Goal: Task Accomplishment & Management: Manage account settings

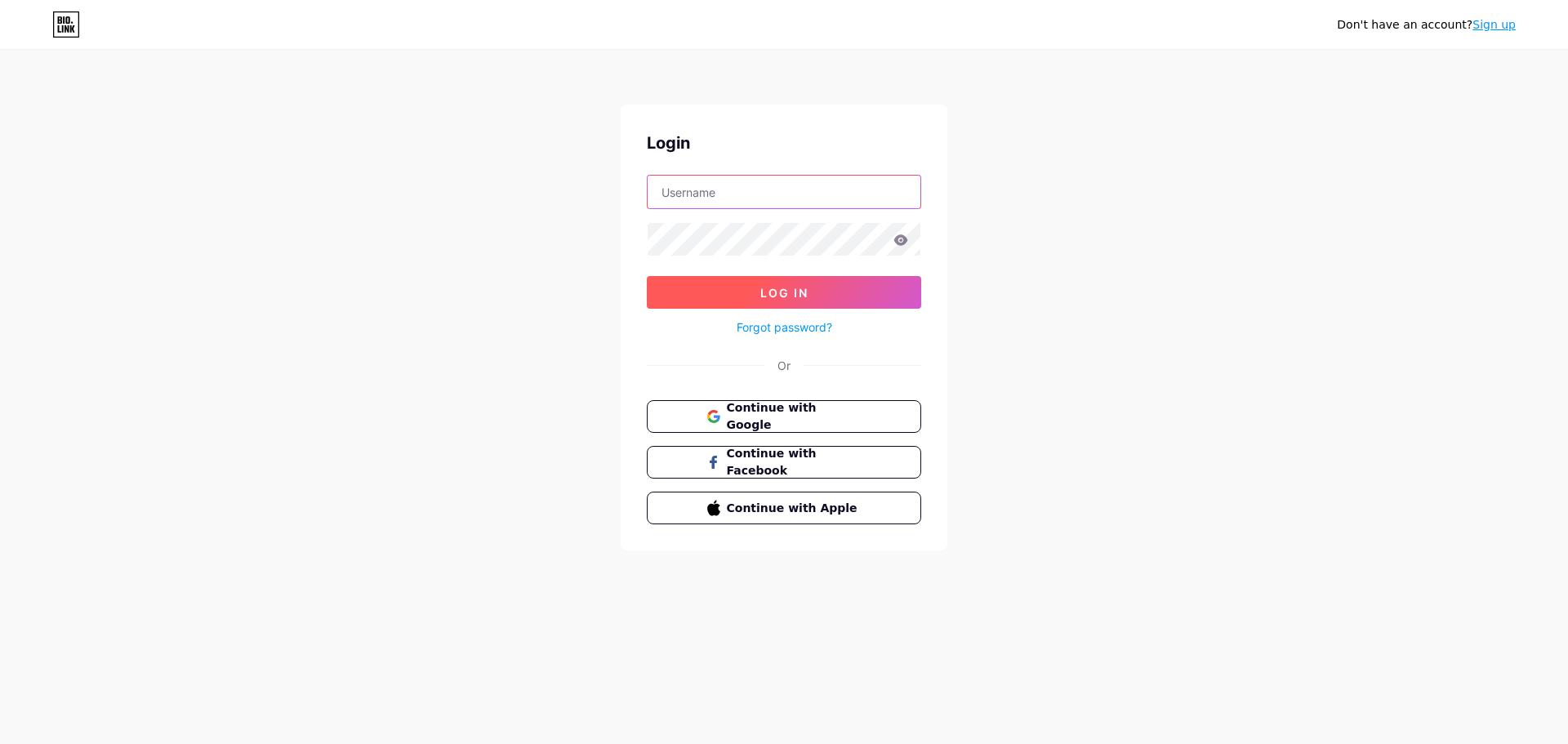
type input "[DOMAIN_NAME][EMAIL_ADDRESS][DOMAIN_NAME]"
click at [792, 290] on span "Log In" at bounding box center [784, 293] width 49 height 14
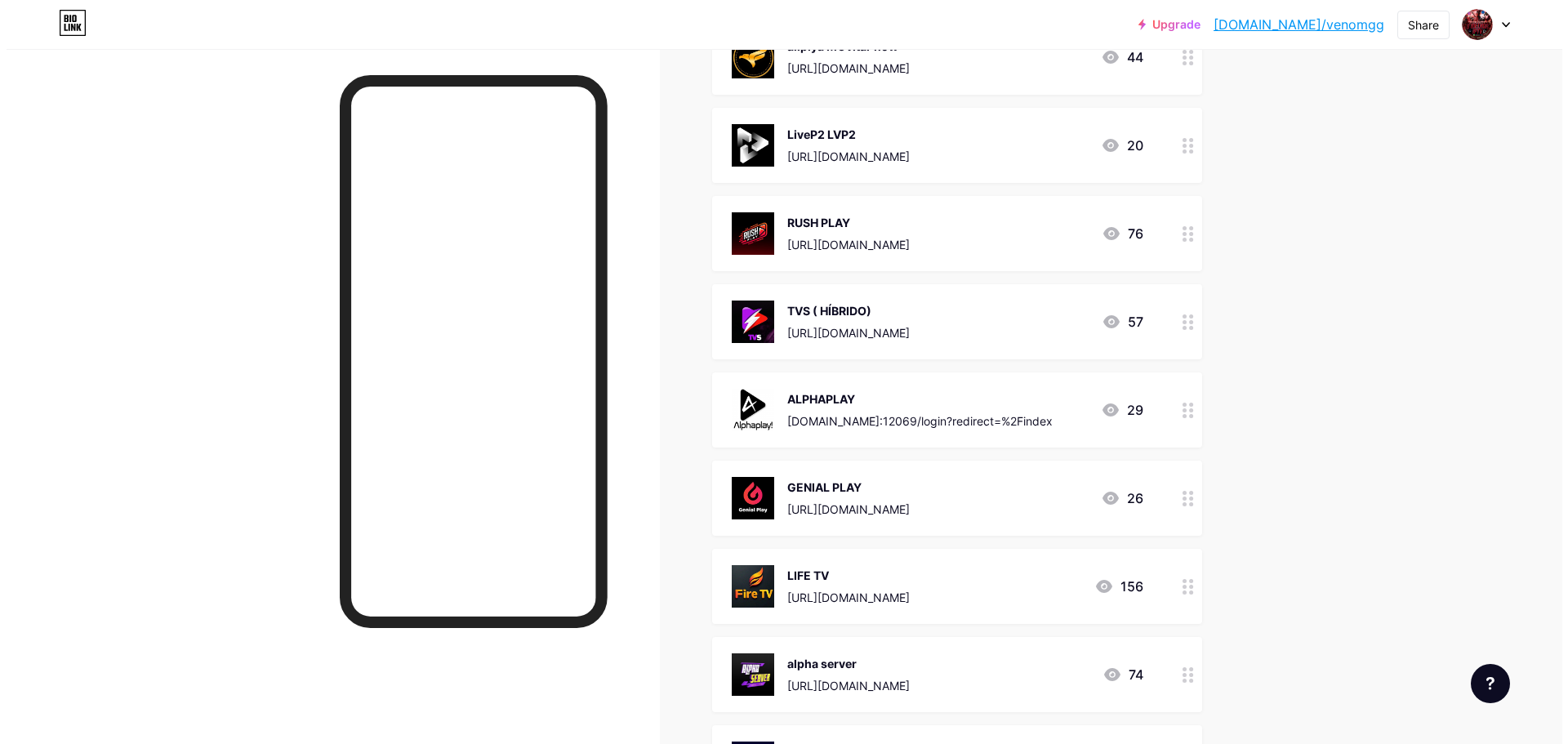
scroll to position [2314, 0]
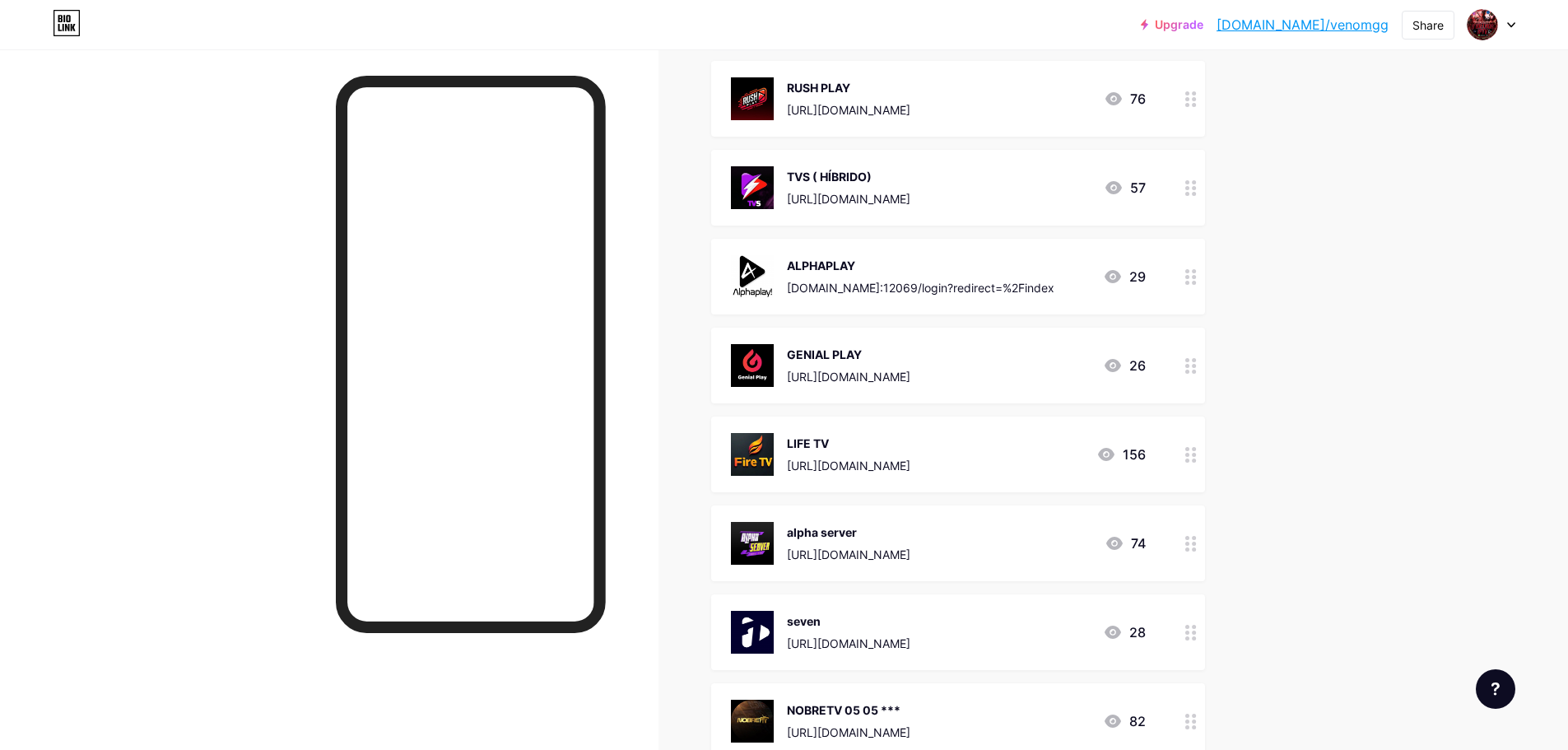
click at [1017, 374] on div "GENIAL PLAY [URL][DOMAIN_NAME] 26" at bounding box center [938, 366] width 415 height 43
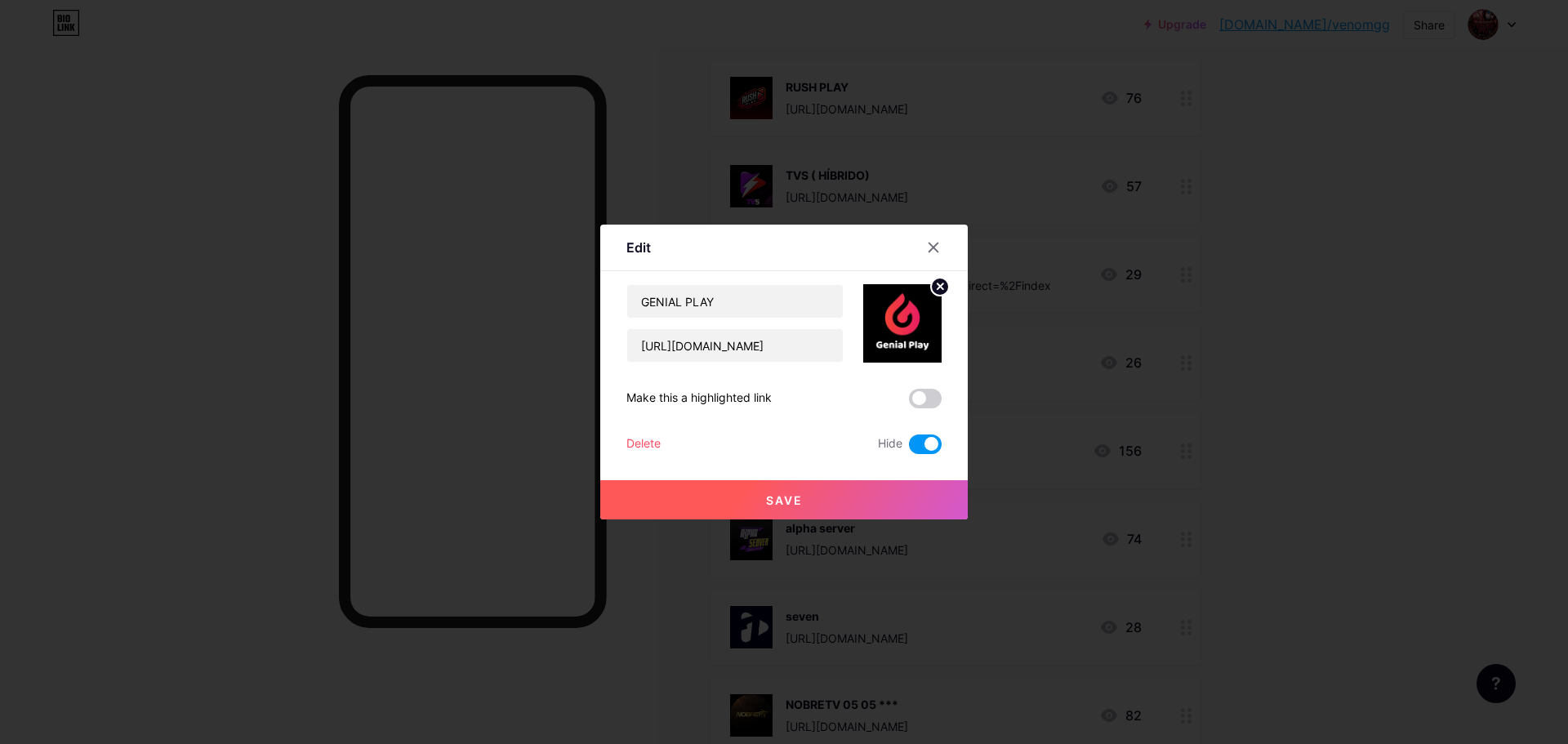
click at [930, 450] on span at bounding box center [925, 444] width 32 height 20
click at [909, 449] on input "checkbox" at bounding box center [909, 449] width 0 height 0
drag, startPoint x: 734, startPoint y: 300, endPoint x: 609, endPoint y: 288, distance: 125.6
click at [609, 288] on div "Edit Content YouTube Play YouTube video without leaving your page. ADD Vimeo Pl…" at bounding box center [784, 372] width 368 height 295
type input "n"
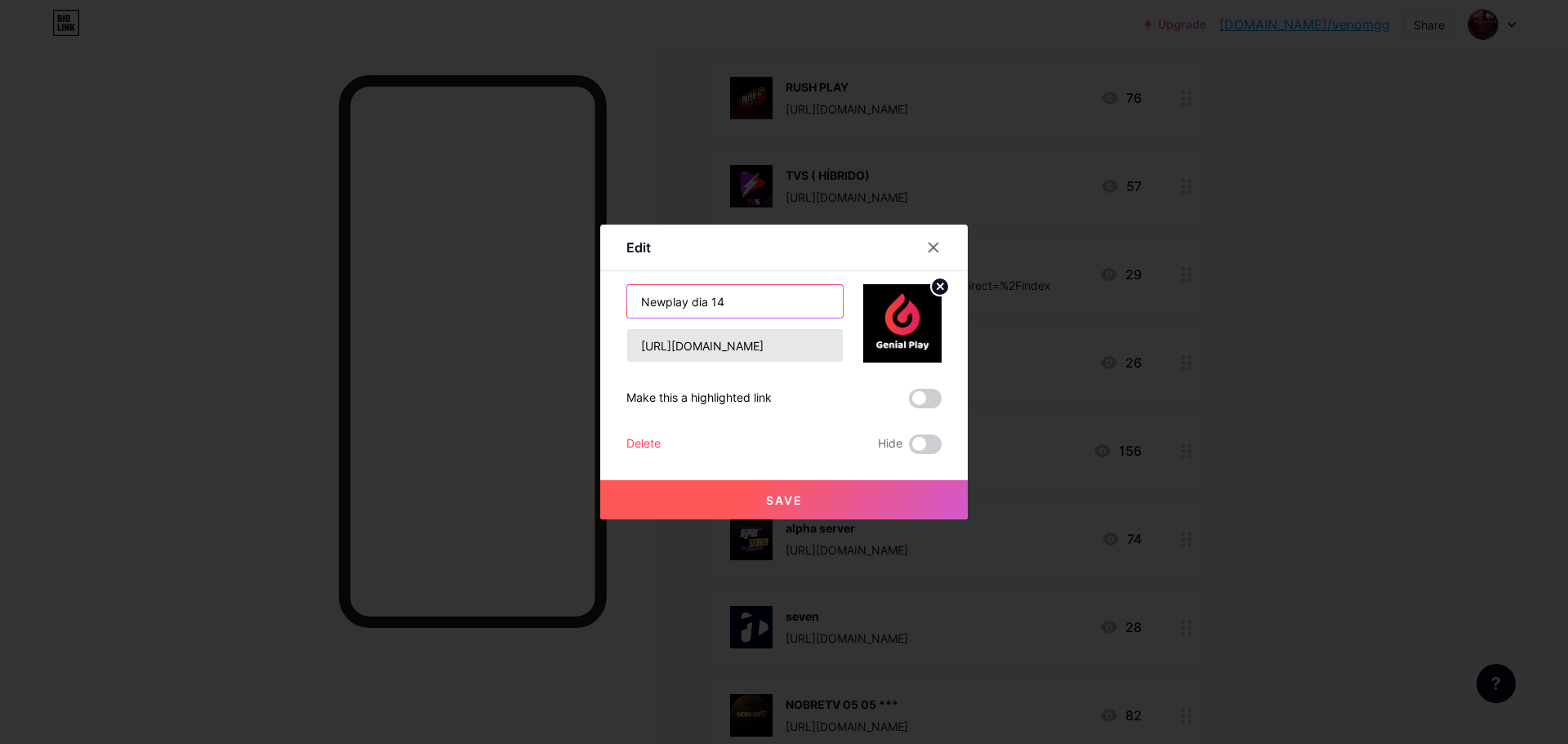
type input "Newplay dia 14"
drag, startPoint x: 801, startPoint y: 344, endPoint x: 560, endPoint y: 329, distance: 241.5
click at [560, 329] on div "Edit Content YouTube Play YouTube video without leaving your page. ADD Vimeo Pl…" at bounding box center [784, 372] width 1568 height 744
paste input "[DOMAIN_NAME]"
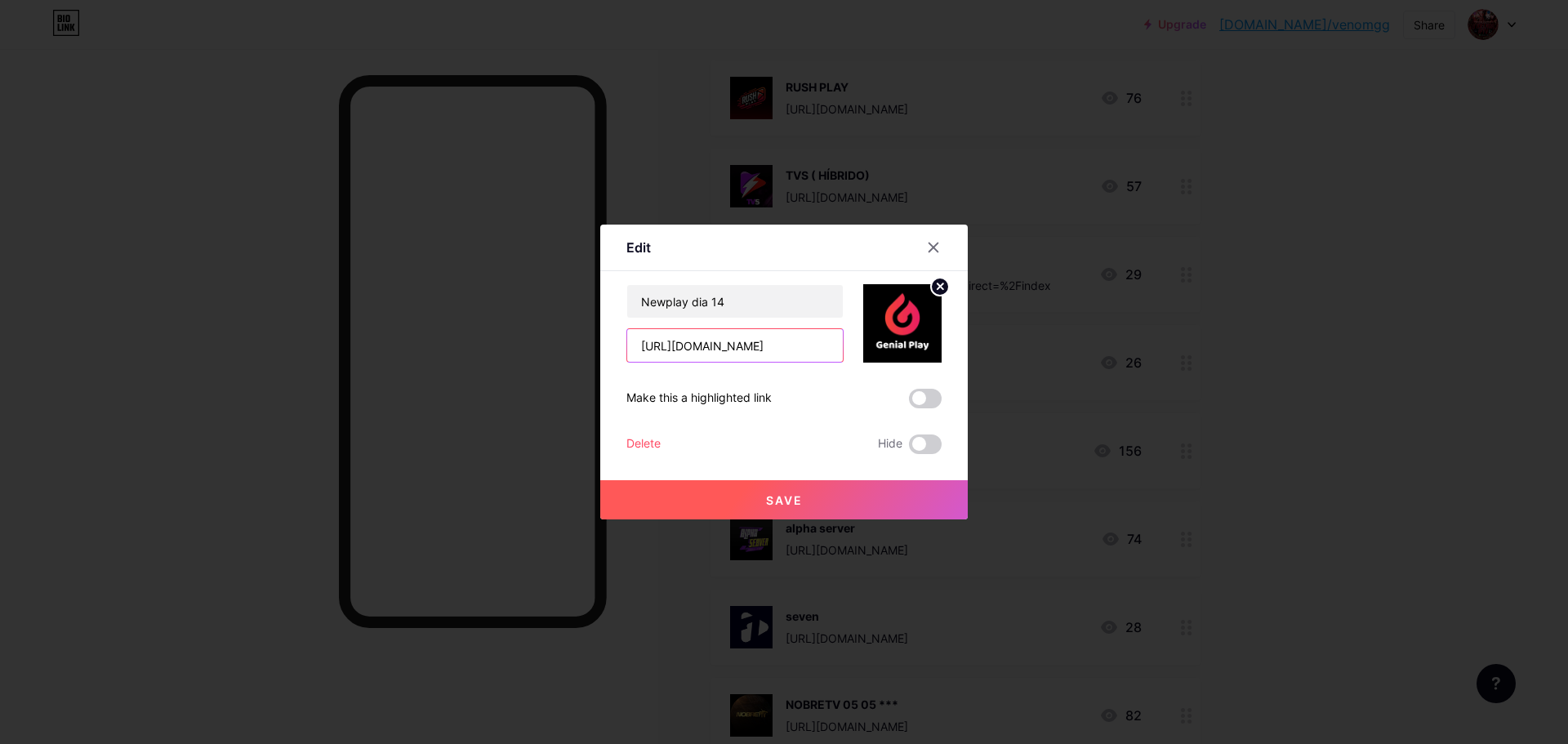
type input "[URL][DOMAIN_NAME]"
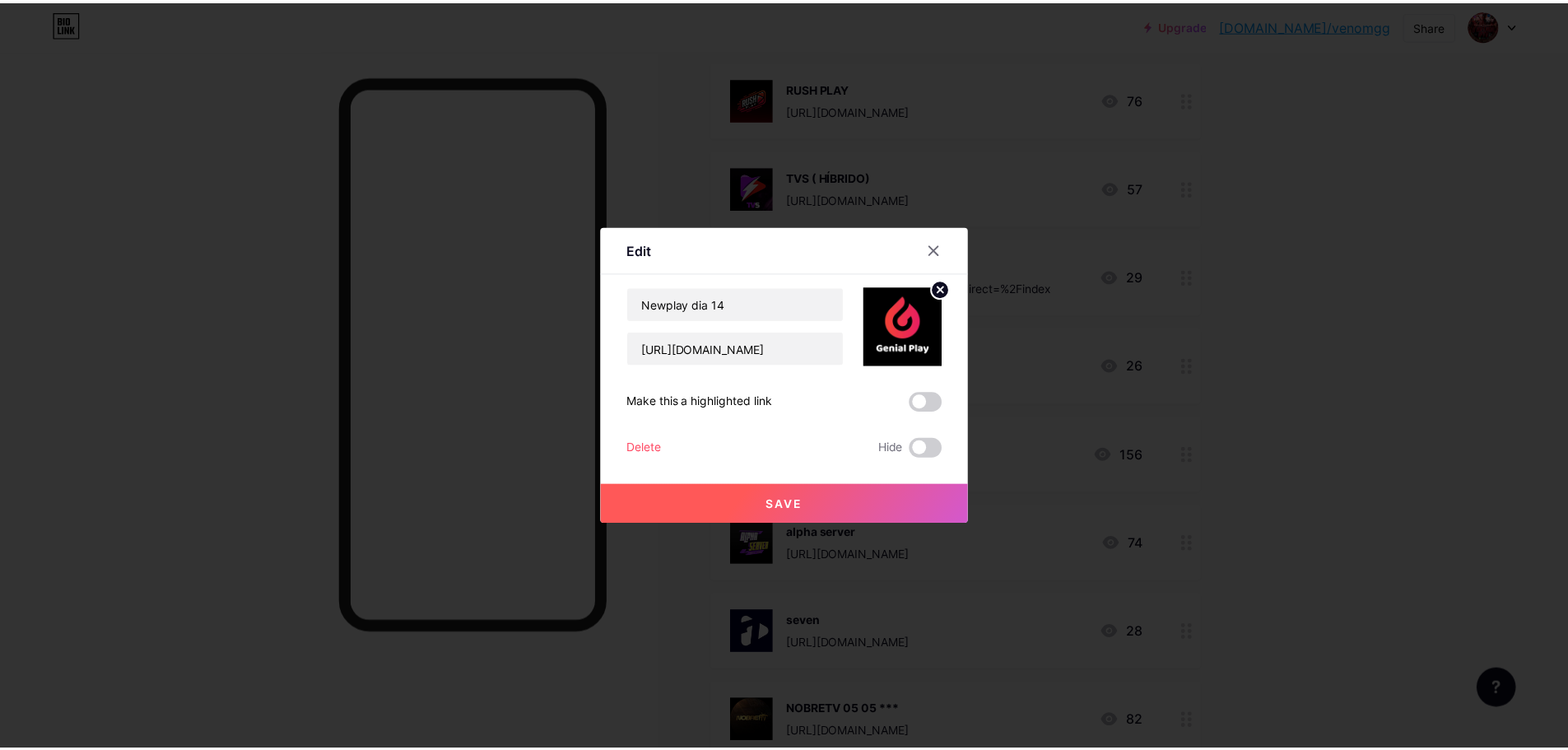
scroll to position [0, 0]
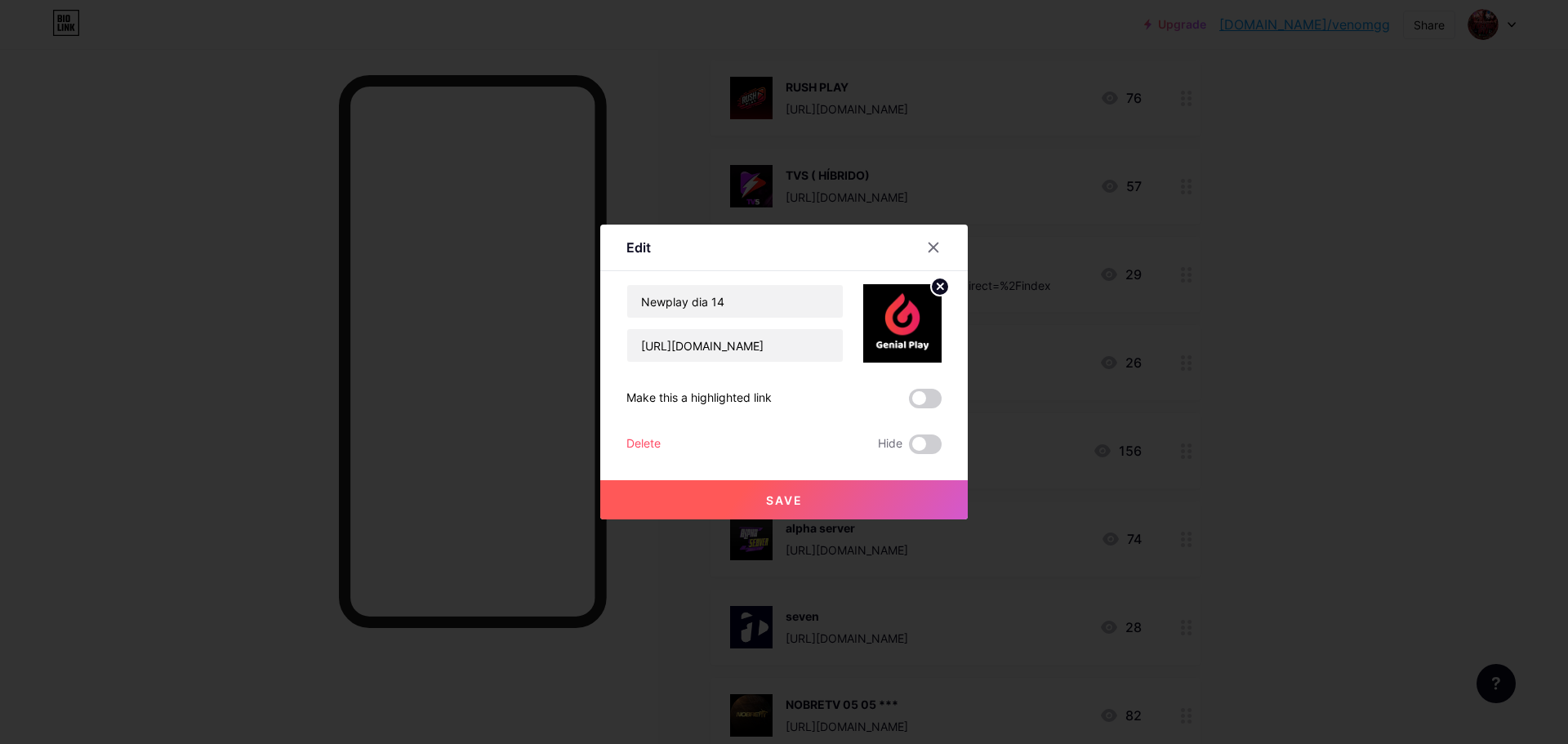
click at [941, 291] on circle at bounding box center [940, 286] width 18 height 18
click at [909, 324] on rect at bounding box center [911, 324] width 13 height 9
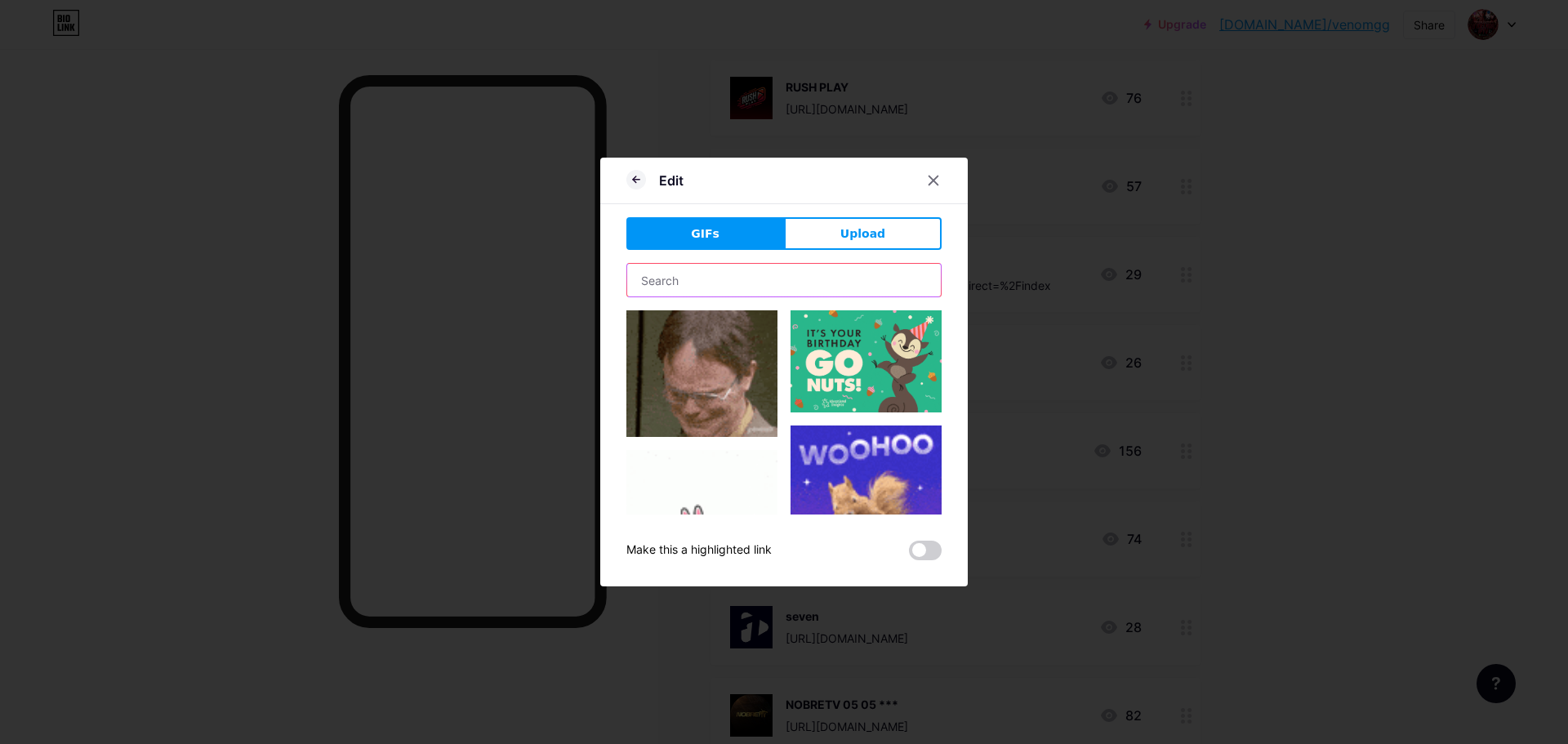
click at [796, 283] on input "text" at bounding box center [784, 280] width 313 height 32
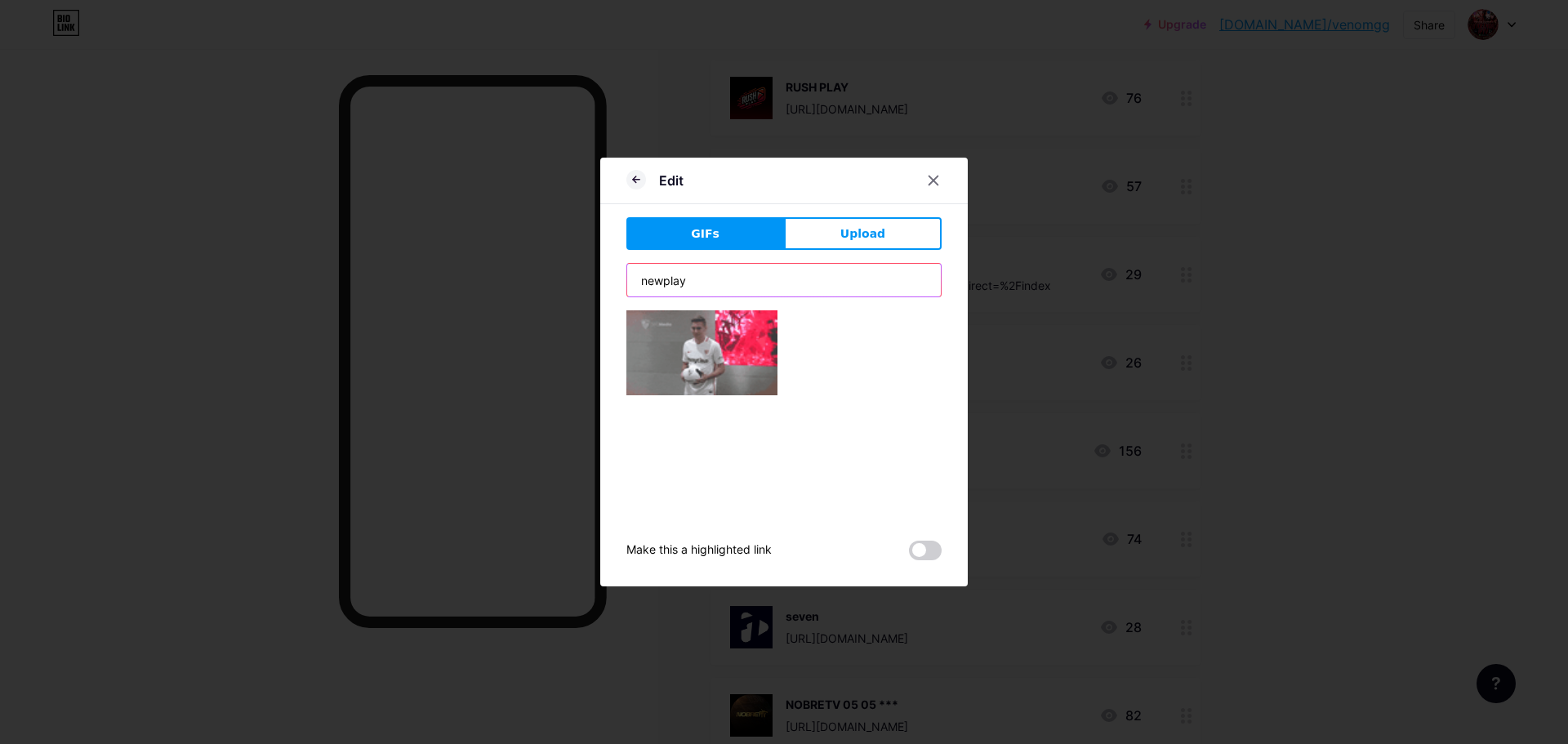
type input "newplay"
click at [706, 349] on img at bounding box center [701, 353] width 151 height 85
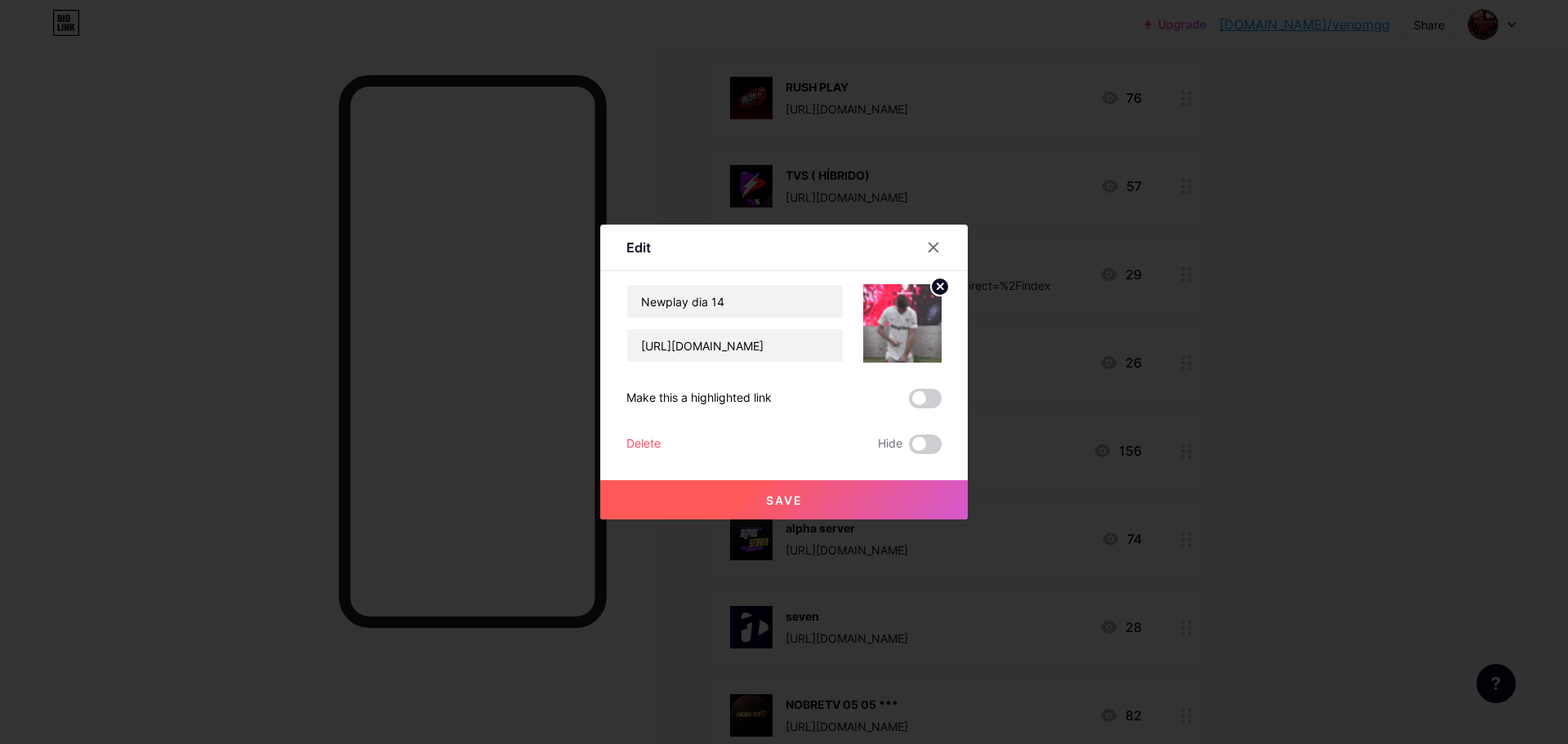
click at [804, 494] on button "Save" at bounding box center [784, 500] width 368 height 39
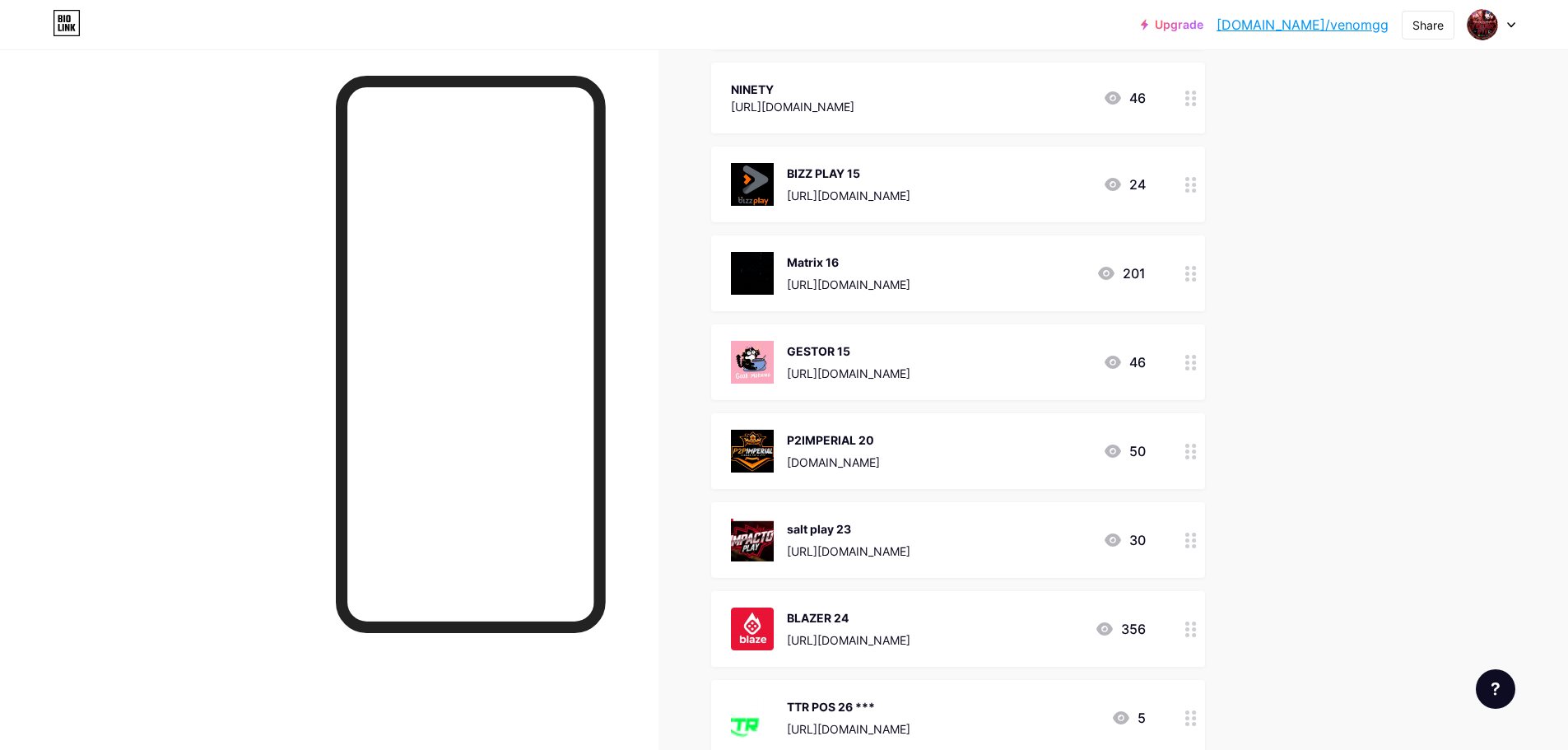
scroll to position [3705, 0]
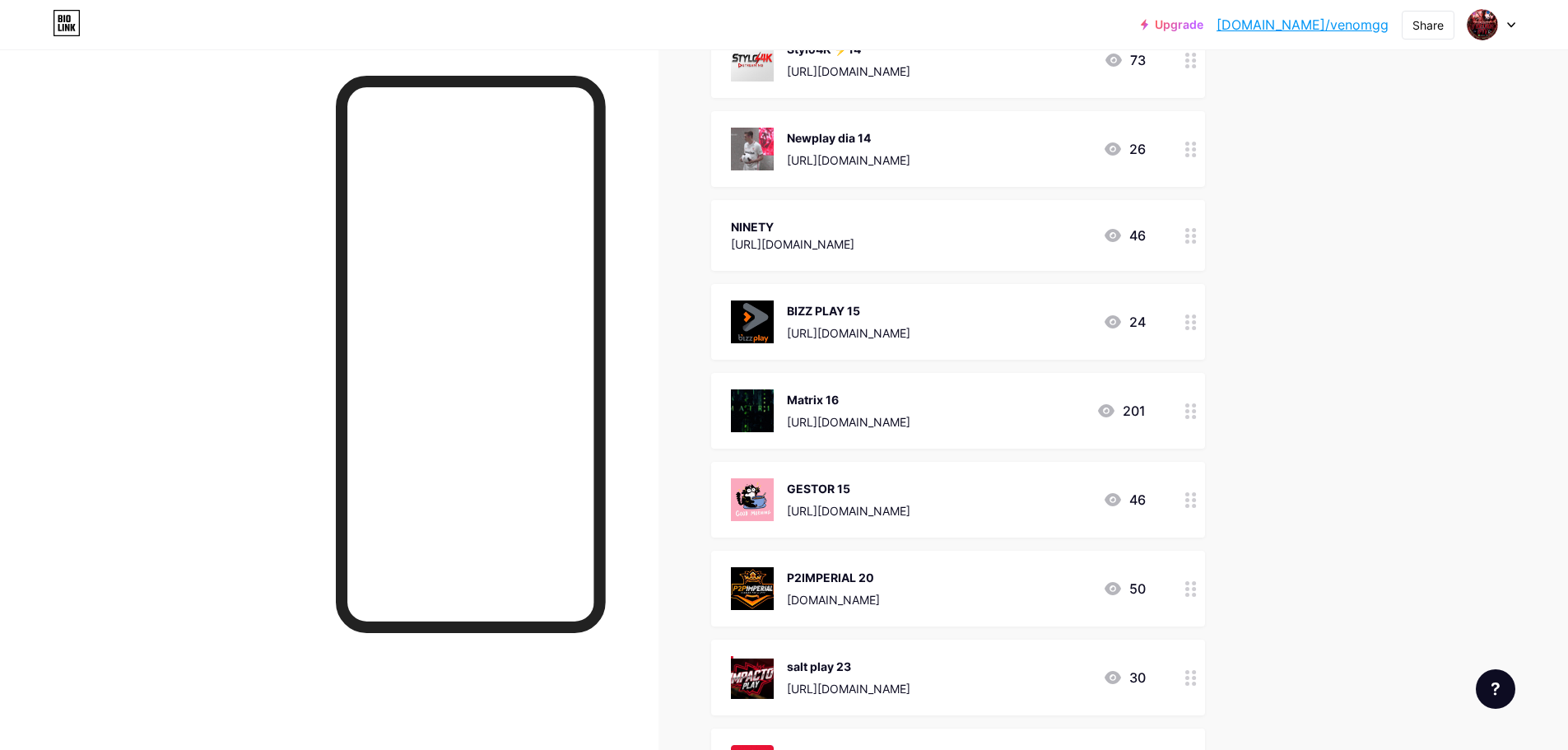
click at [753, 146] on img at bounding box center [753, 149] width 43 height 43
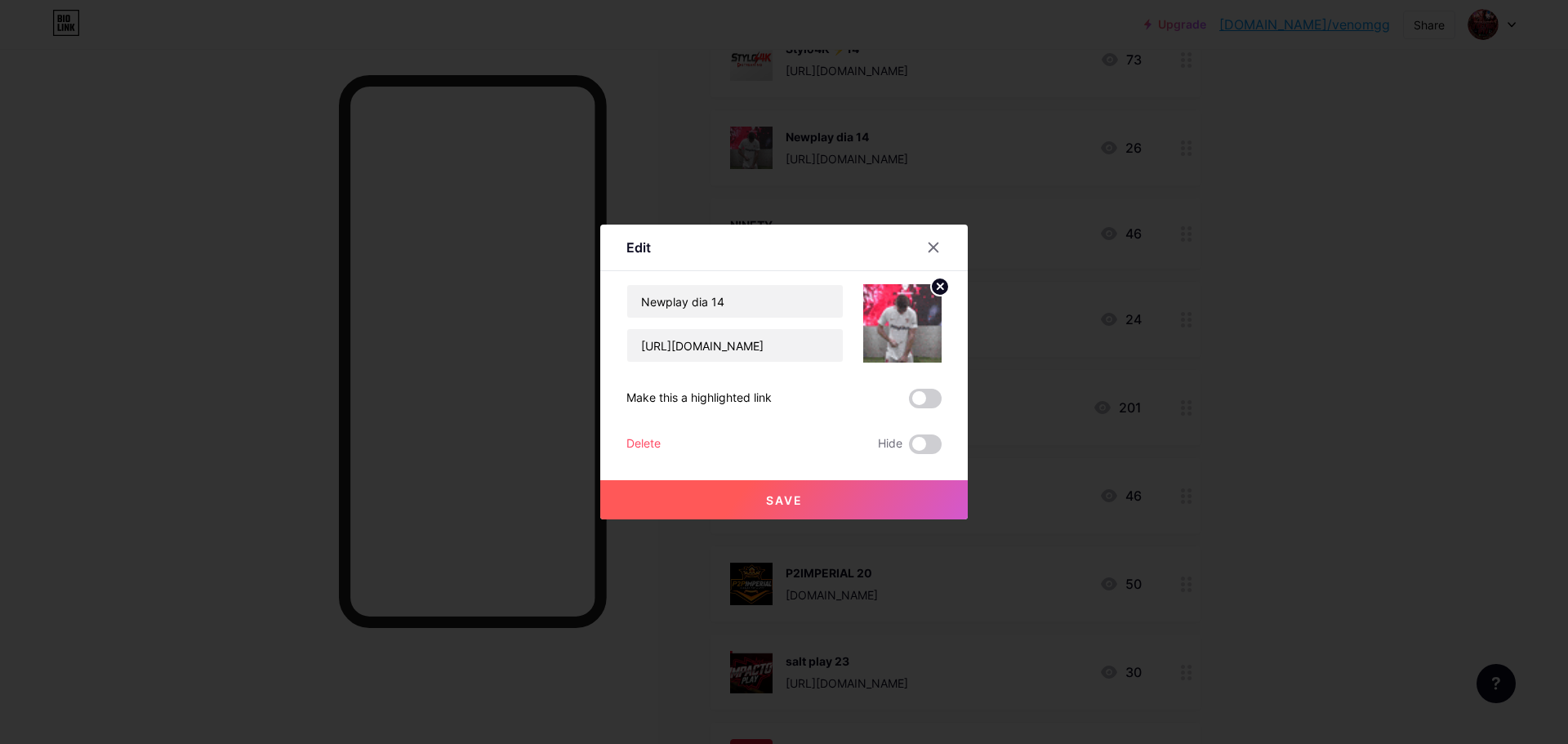
click at [903, 330] on img at bounding box center [902, 323] width 78 height 78
click at [940, 291] on circle at bounding box center [940, 286] width 18 height 18
click at [911, 327] on rect at bounding box center [911, 324] width 13 height 9
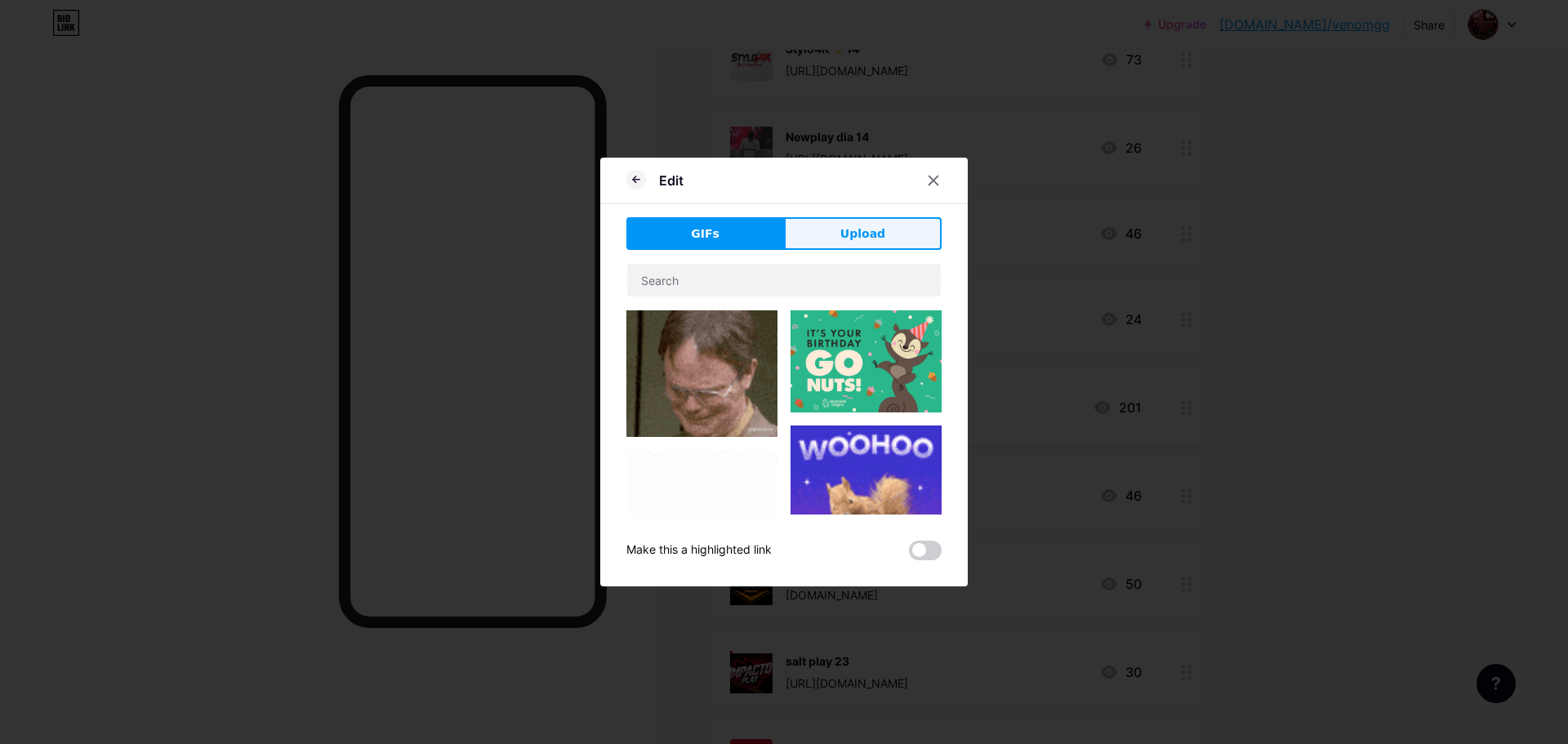
click at [838, 224] on button "Upload" at bounding box center [862, 233] width 157 height 32
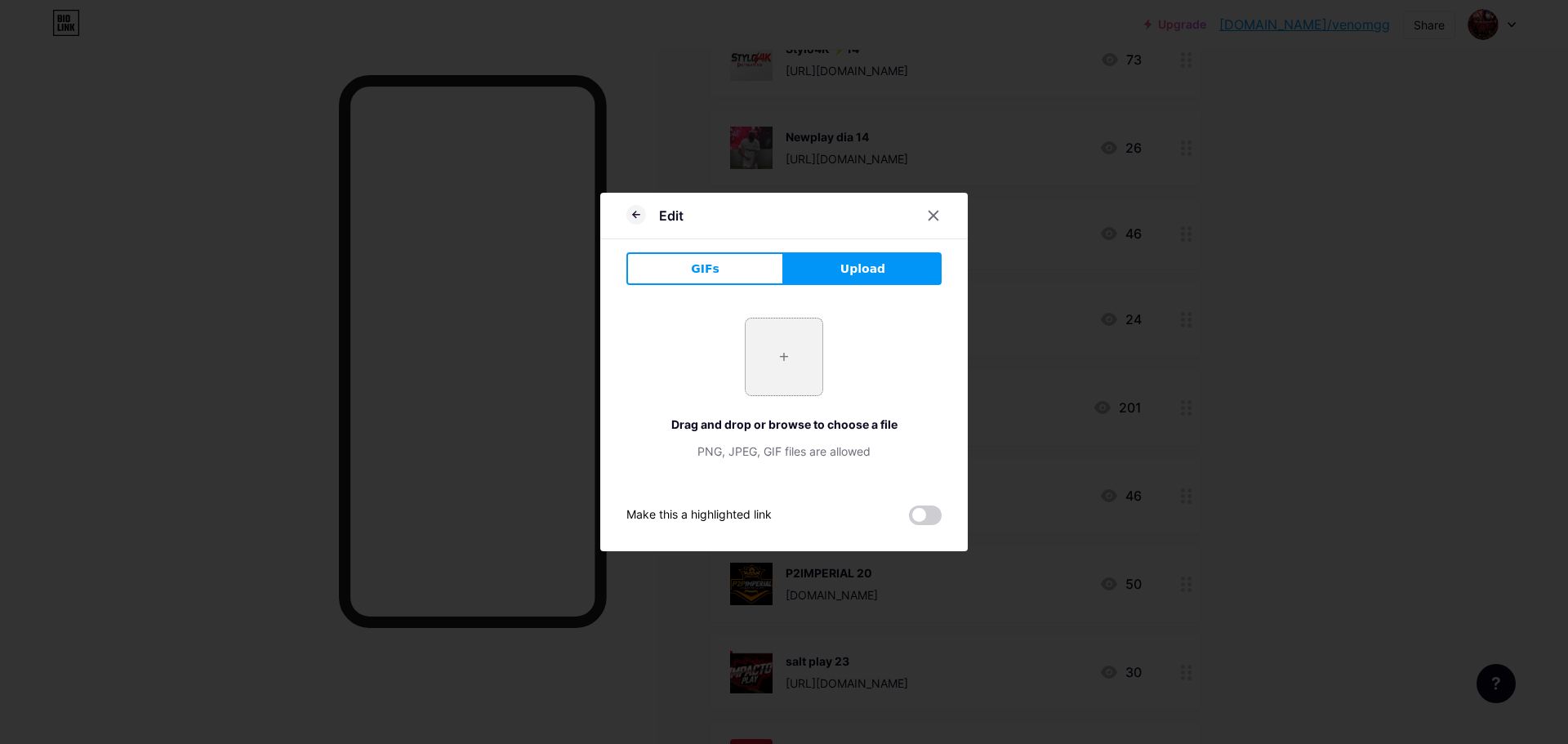
click at [775, 351] on input "file" at bounding box center [784, 357] width 77 height 77
type input "C:\fakepath\nesplay.png"
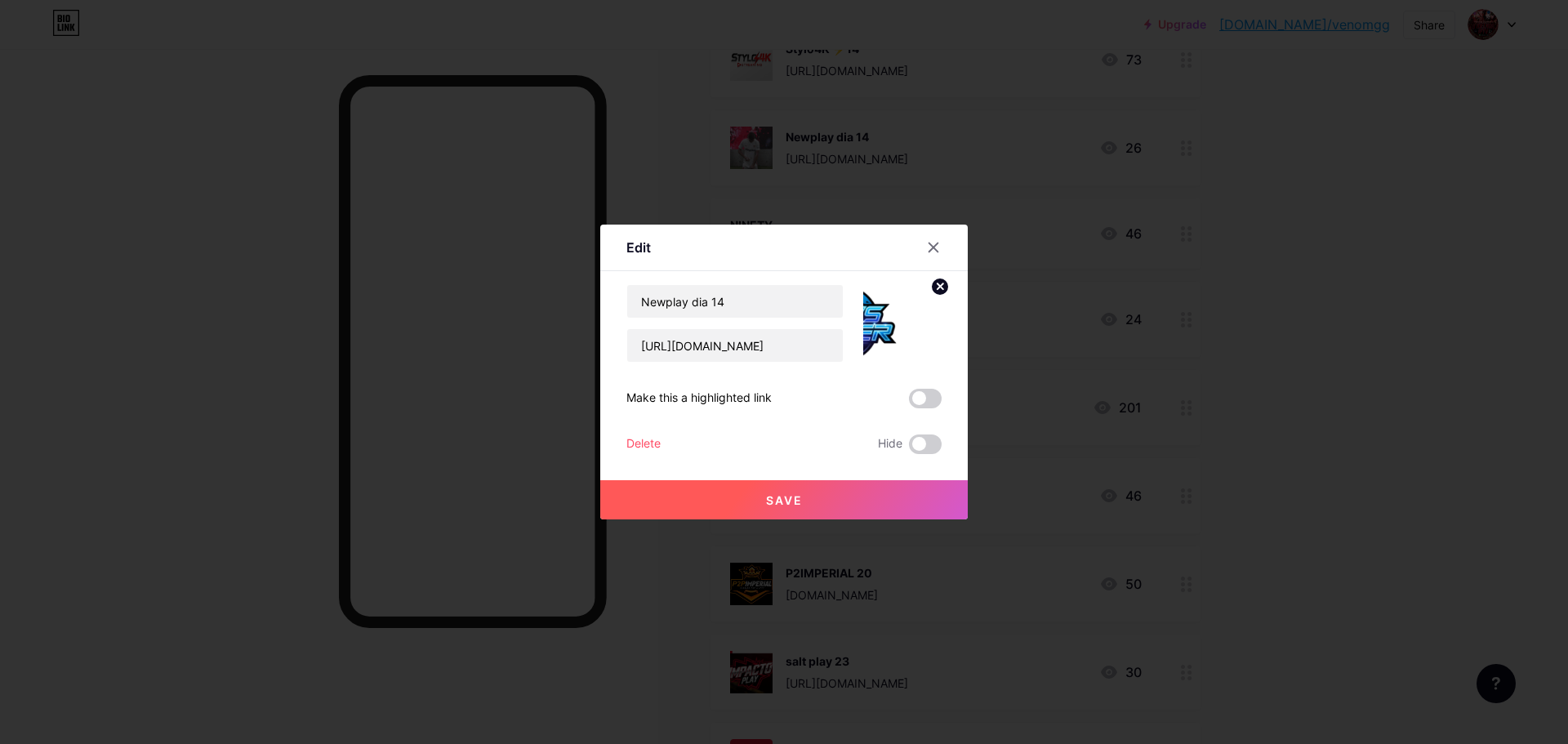
click at [939, 286] on icon at bounding box center [940, 286] width 6 height 6
click at [913, 323] on rect at bounding box center [911, 324] width 13 height 9
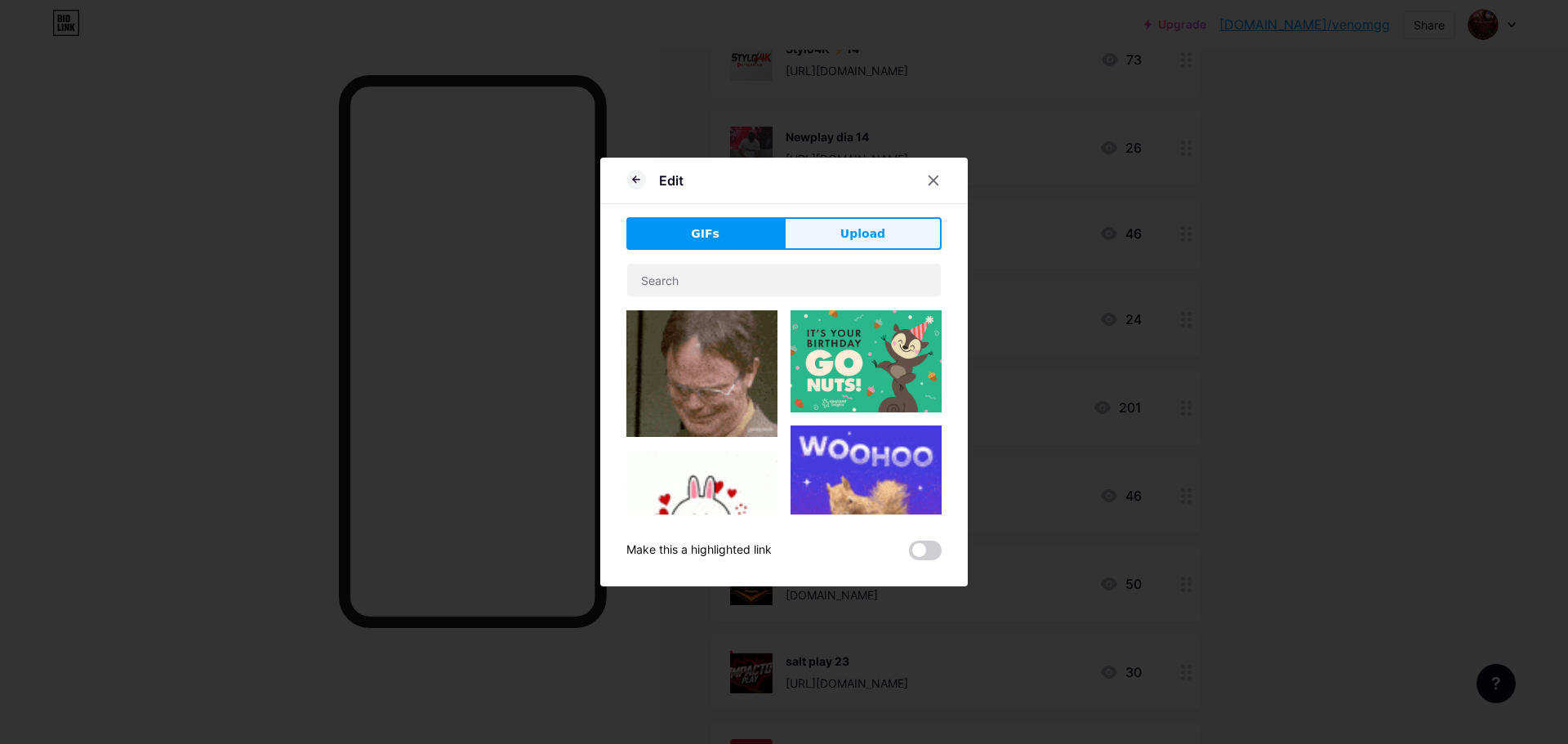
click at [859, 237] on span "Upload" at bounding box center [862, 234] width 45 height 17
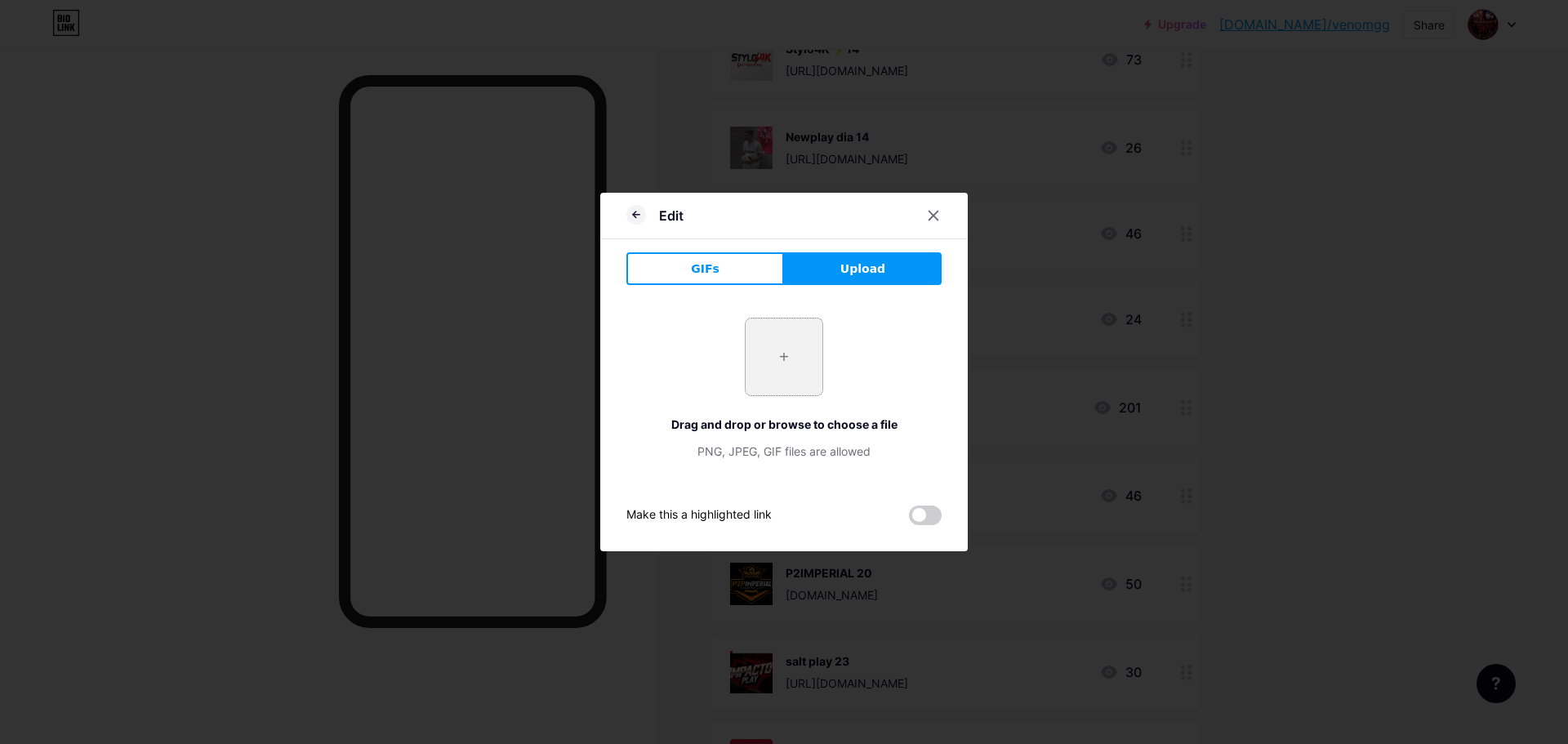
click at [779, 357] on input "file" at bounding box center [784, 357] width 77 height 77
type input "C:\fakepath\nesss.png"
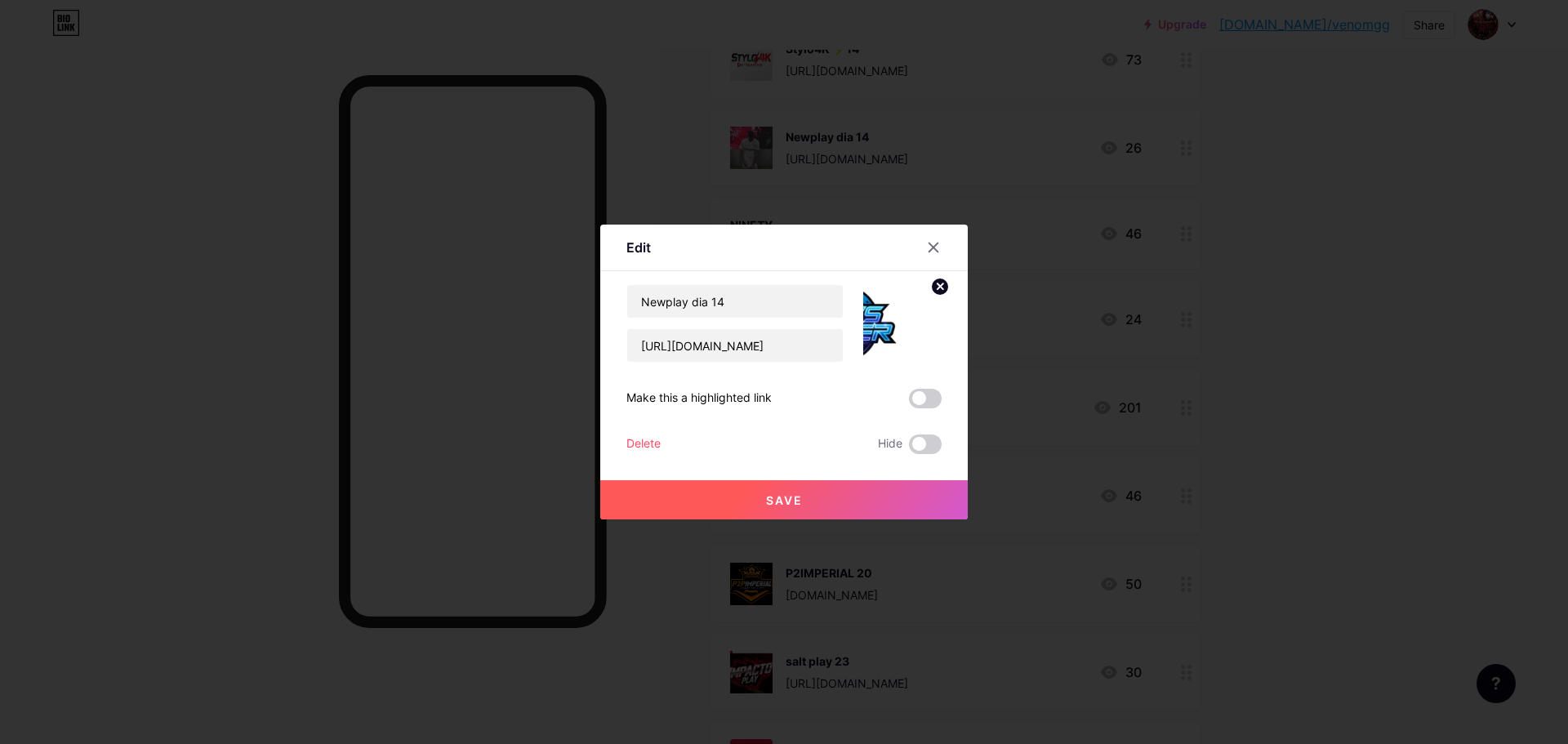
click at [940, 289] on circle at bounding box center [940, 286] width 18 height 18
click at [908, 321] on rect at bounding box center [911, 324] width 13 height 9
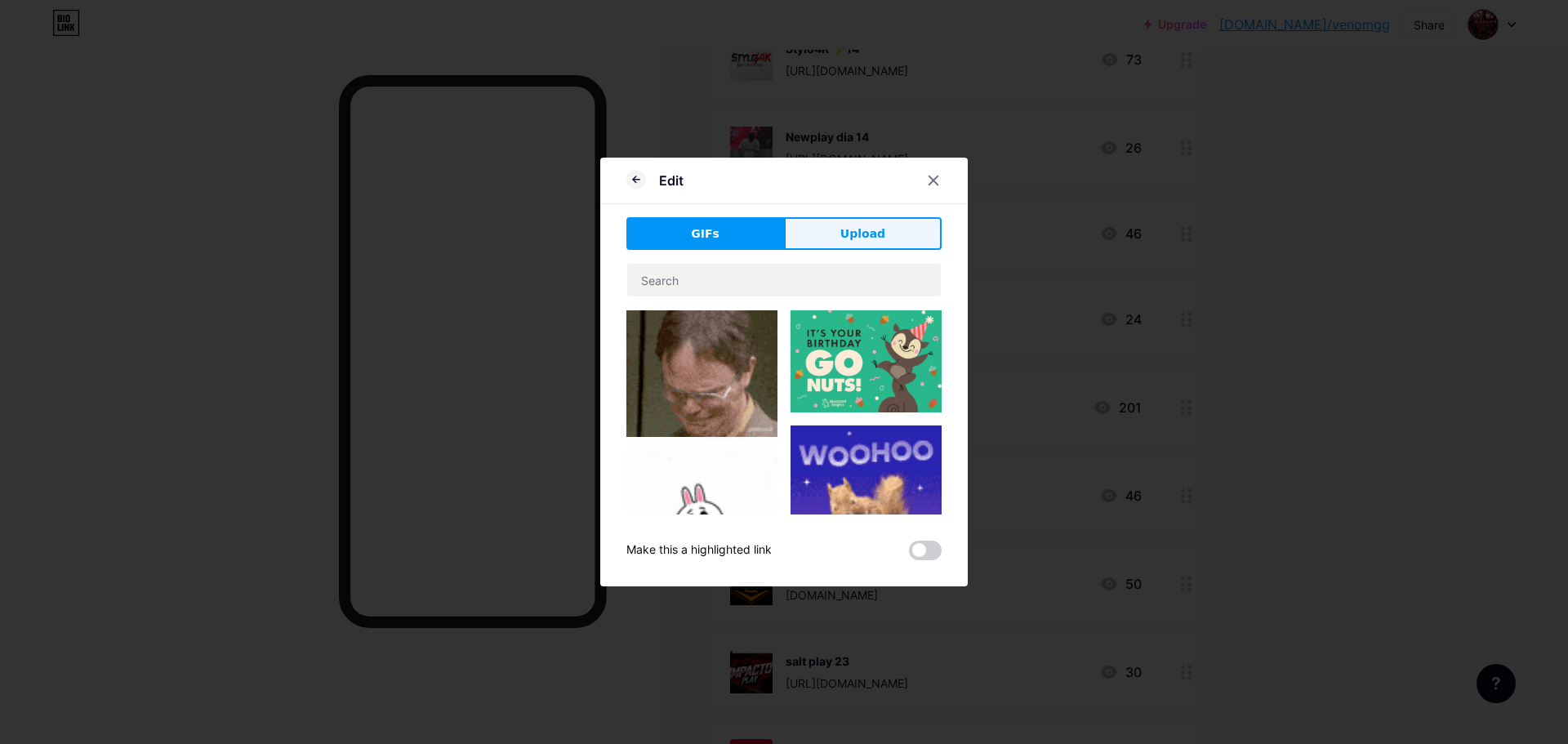
click at [865, 232] on span "Upload" at bounding box center [862, 234] width 45 height 17
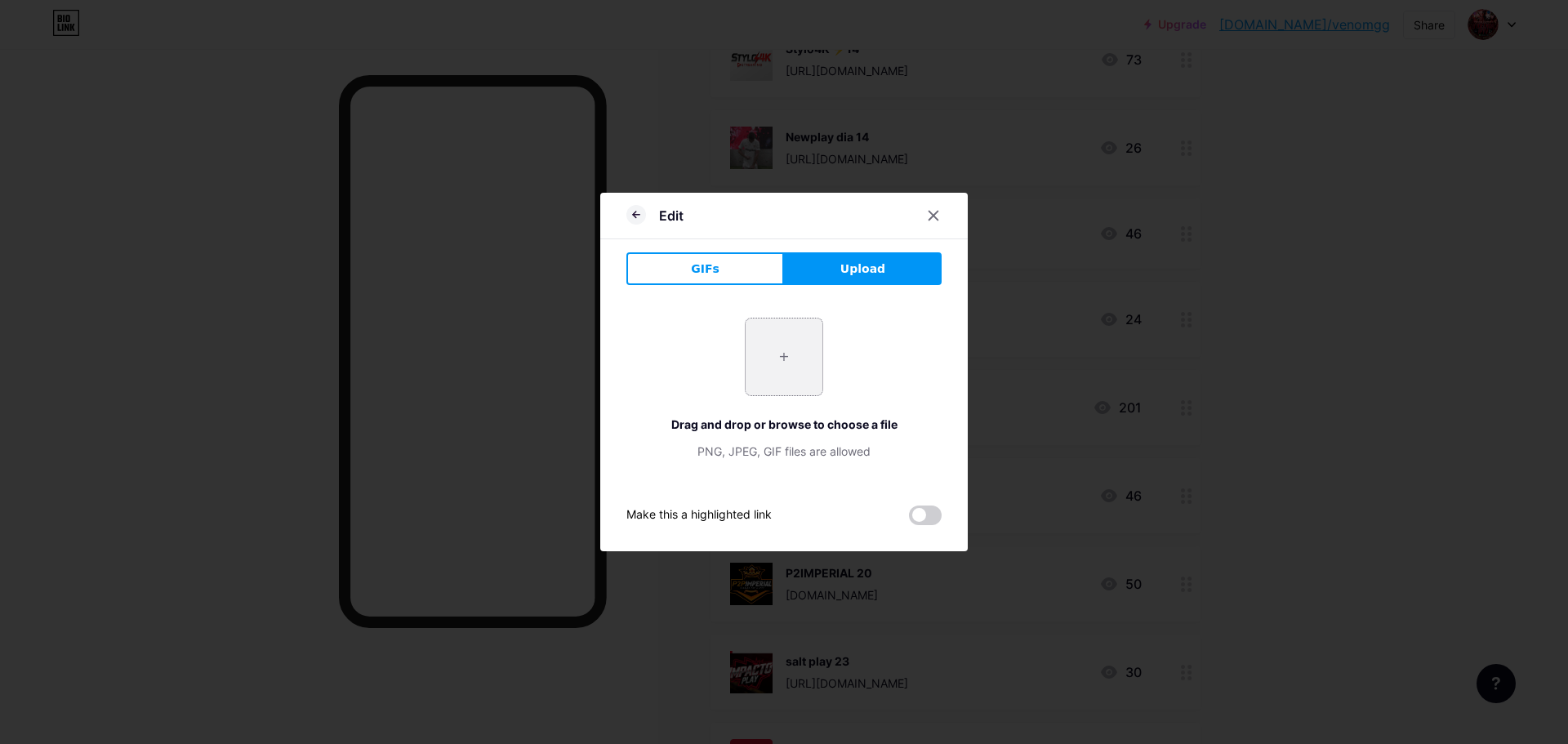
click at [787, 348] on input "file" at bounding box center [784, 357] width 77 height 77
type input "C:\fakepath\nesplay.png"
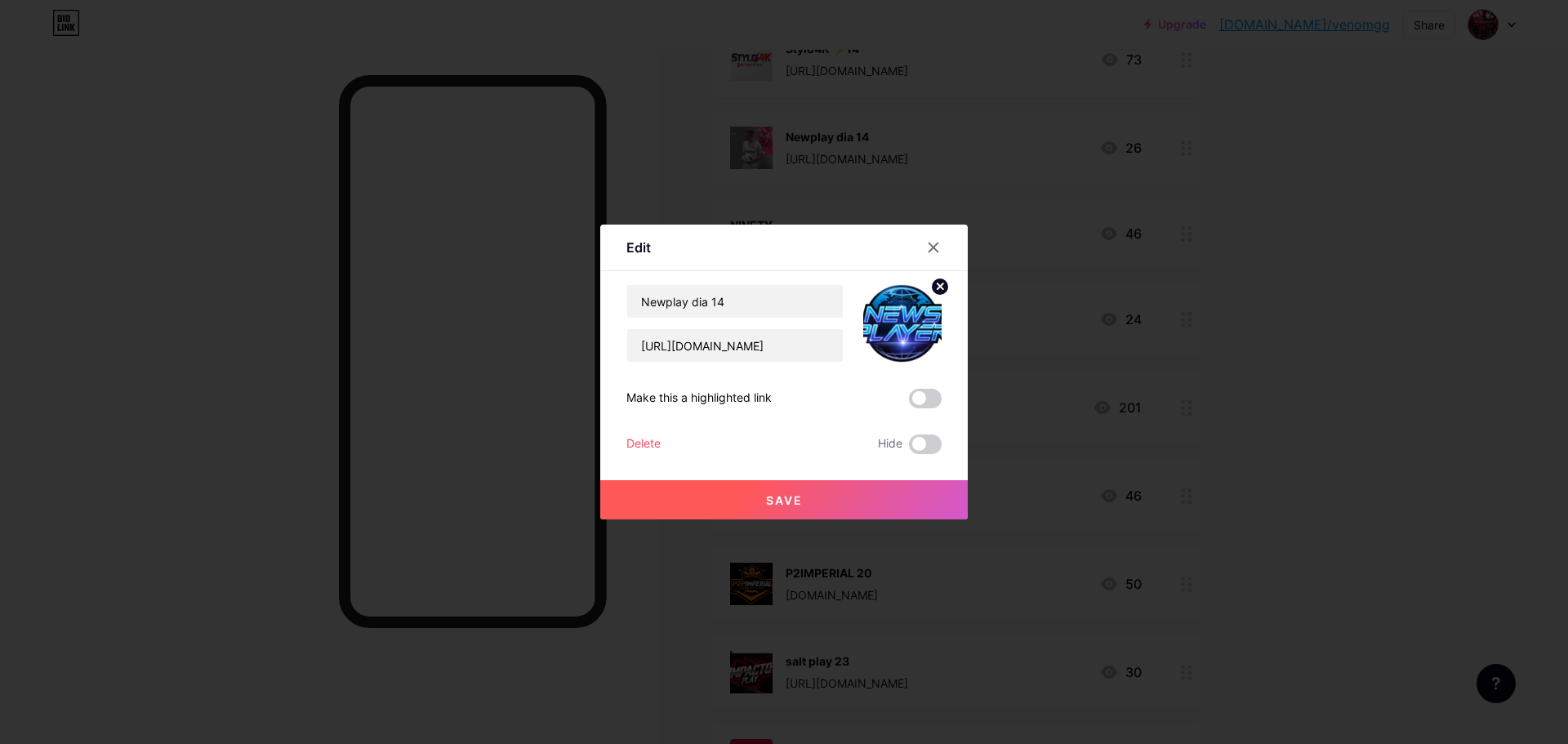
click at [937, 288] on circle at bounding box center [940, 286] width 18 height 18
click at [907, 323] on icon at bounding box center [908, 323] width 4 height 4
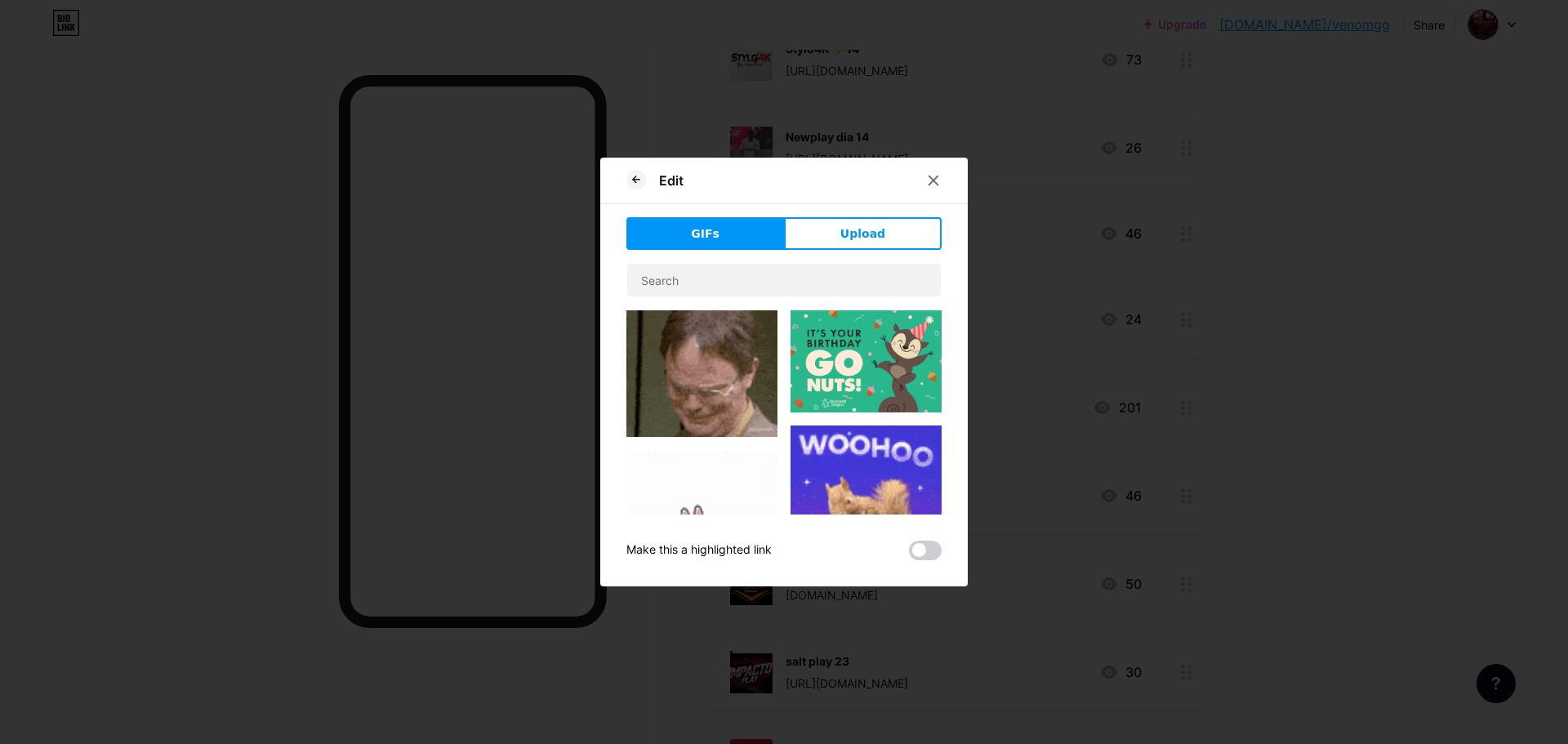
click at [901, 229] on button "Upload" at bounding box center [862, 233] width 157 height 32
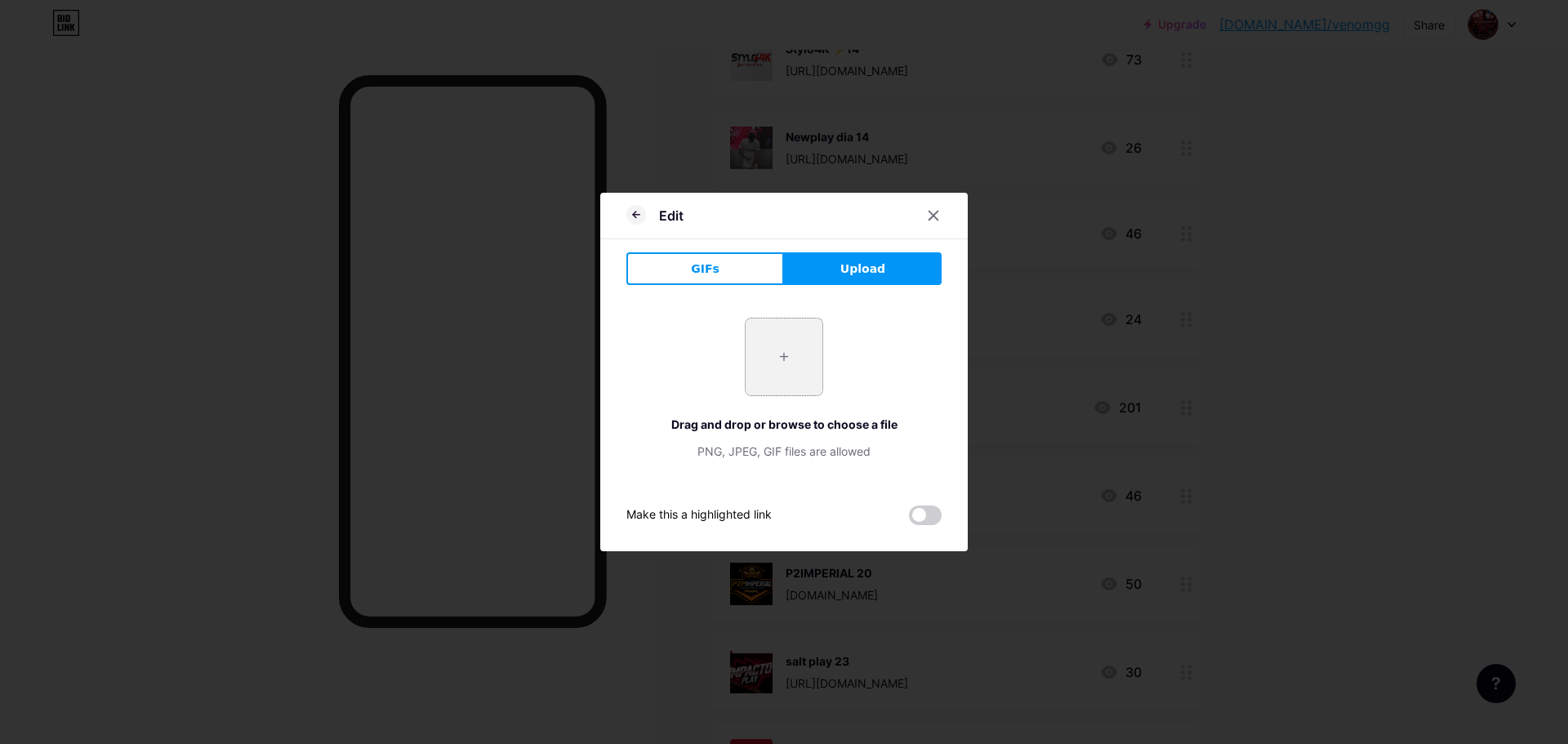
click at [798, 354] on input "file" at bounding box center [784, 357] width 77 height 77
type input "C:\fakepath\nesplay.png"
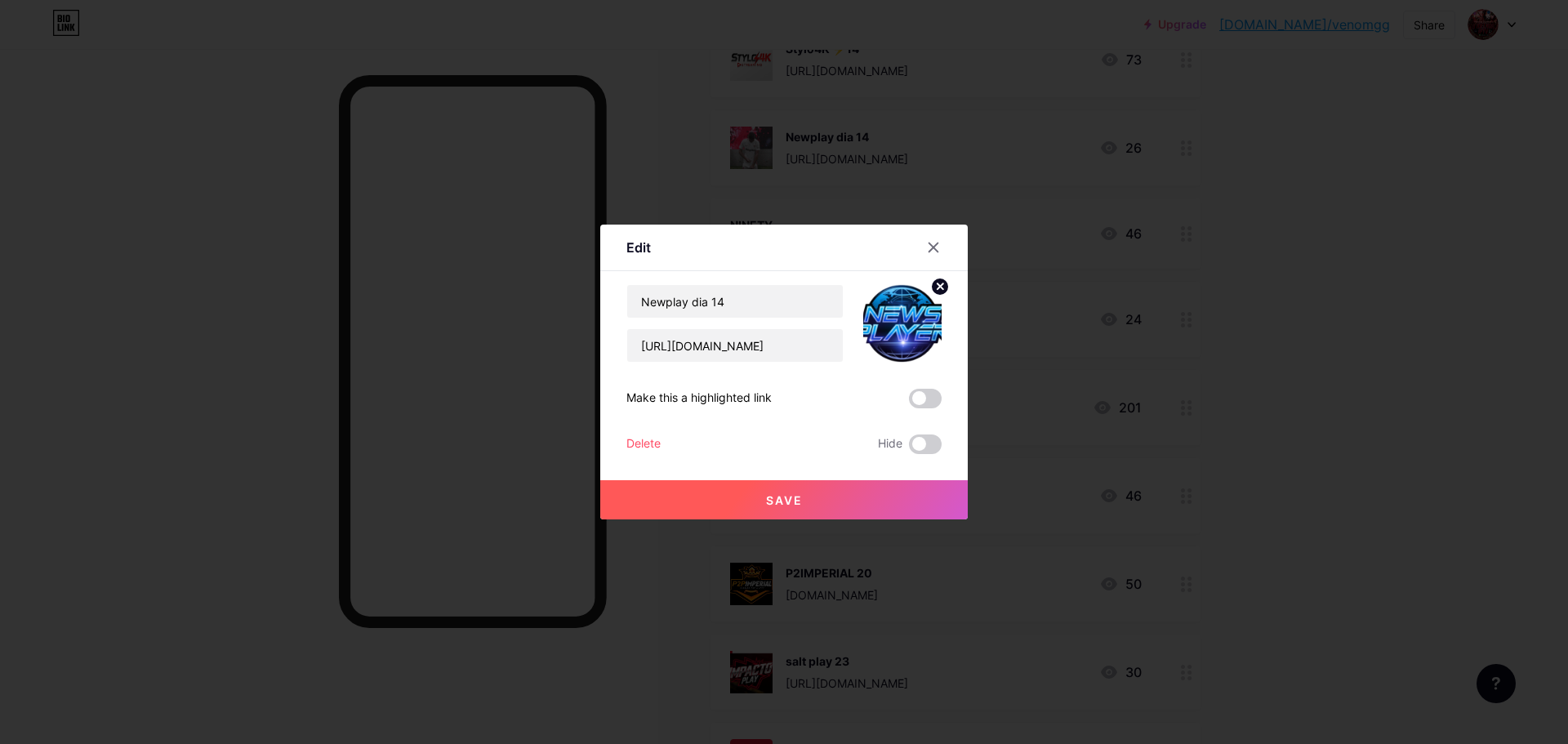
click at [873, 493] on button "Save" at bounding box center [784, 500] width 368 height 39
